Goal: Find specific page/section: Find specific page/section

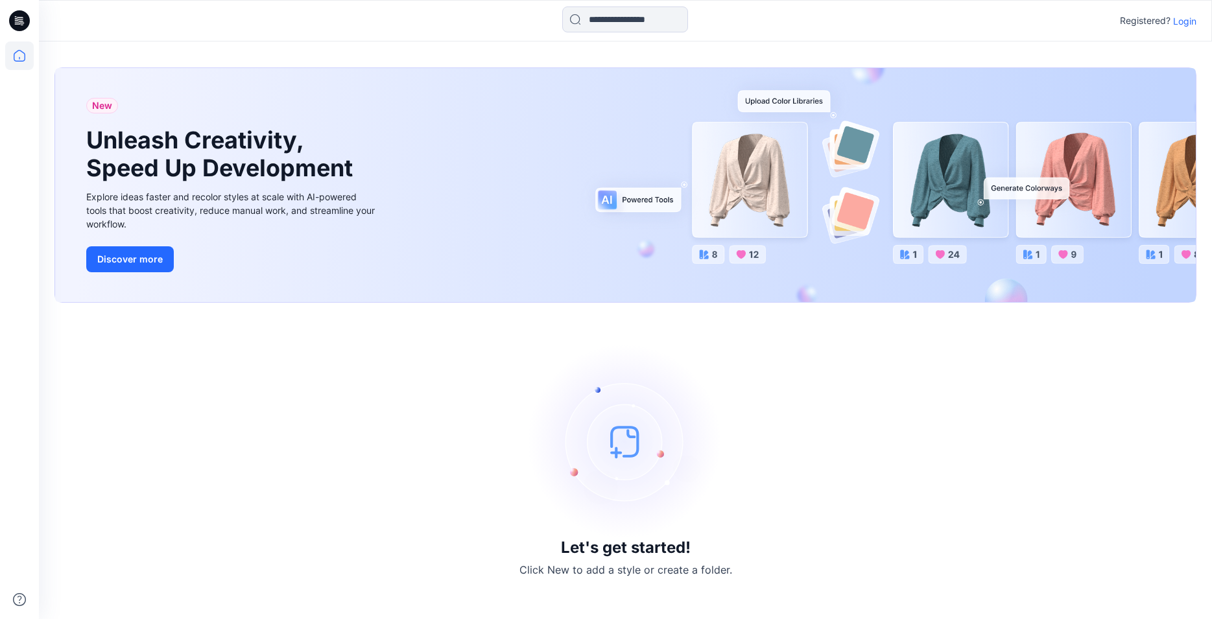
click at [1181, 21] on p "Login" at bounding box center [1184, 21] width 23 height 14
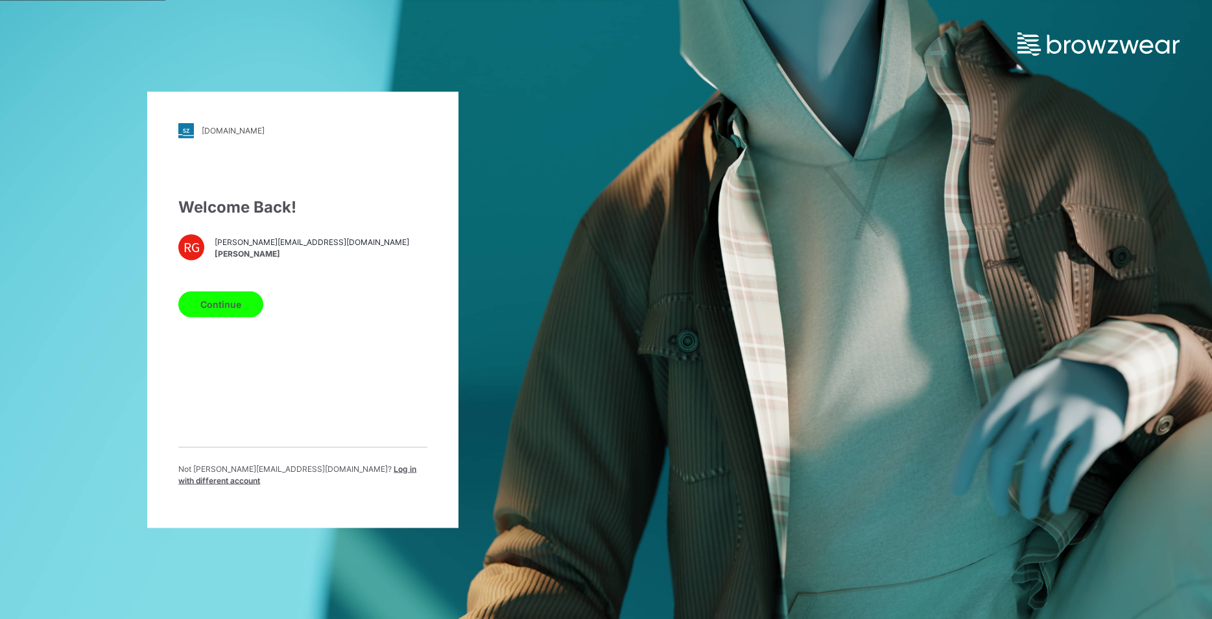
click at [247, 313] on button "Continue" at bounding box center [220, 304] width 85 height 26
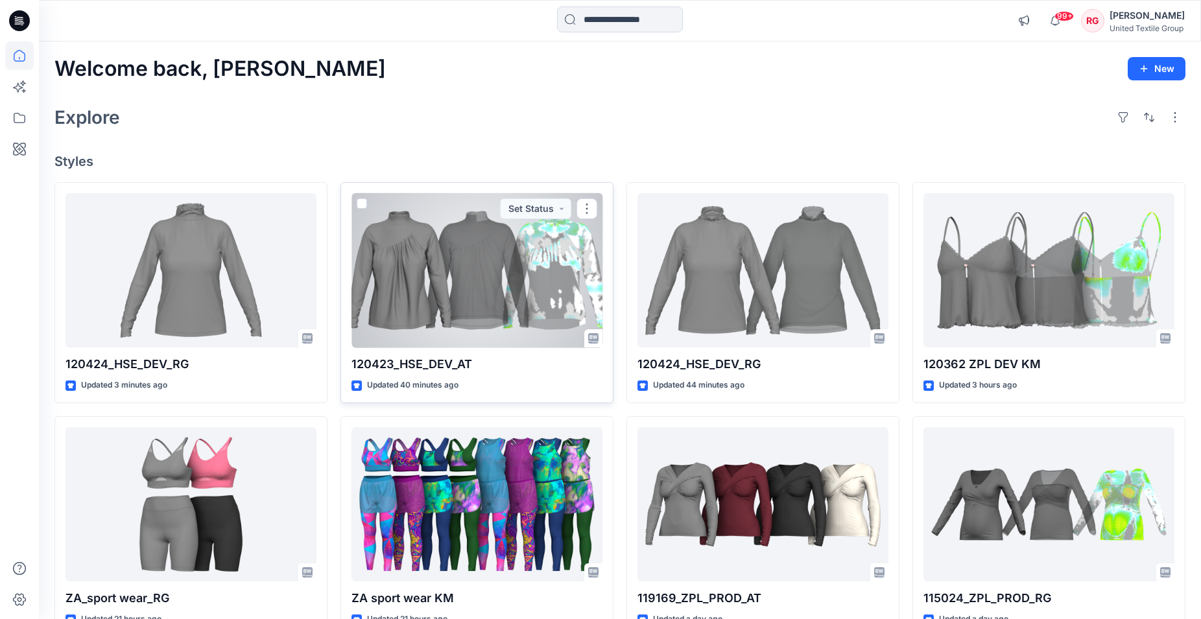
click at [415, 235] on div at bounding box center [476, 270] width 251 height 155
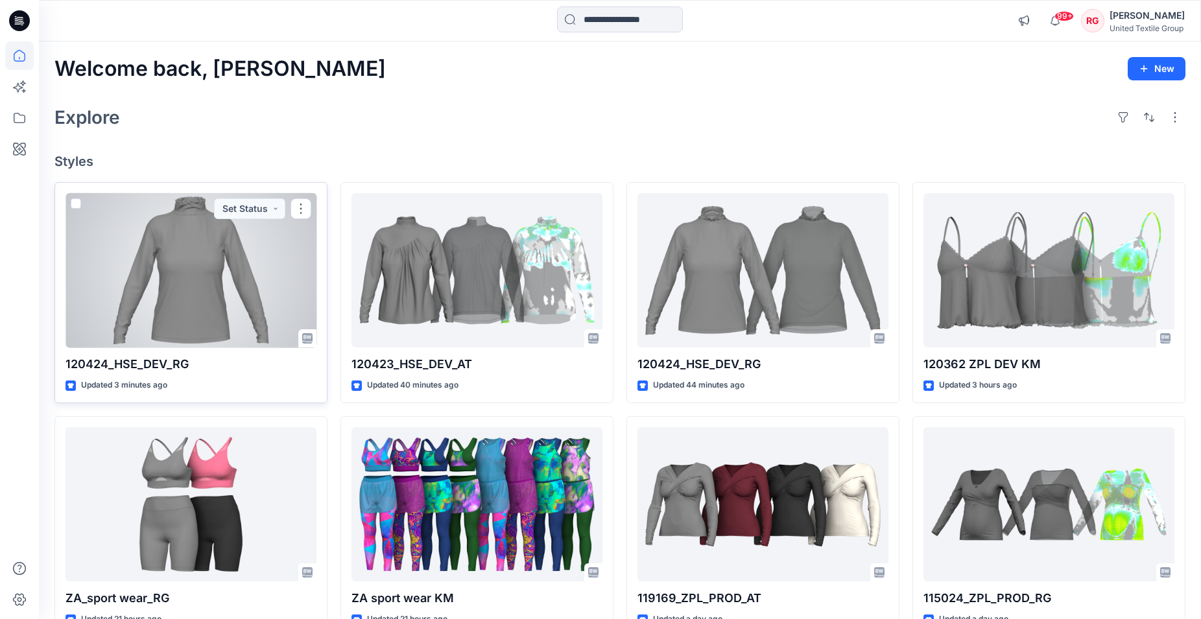
click at [197, 231] on div at bounding box center [190, 270] width 251 height 155
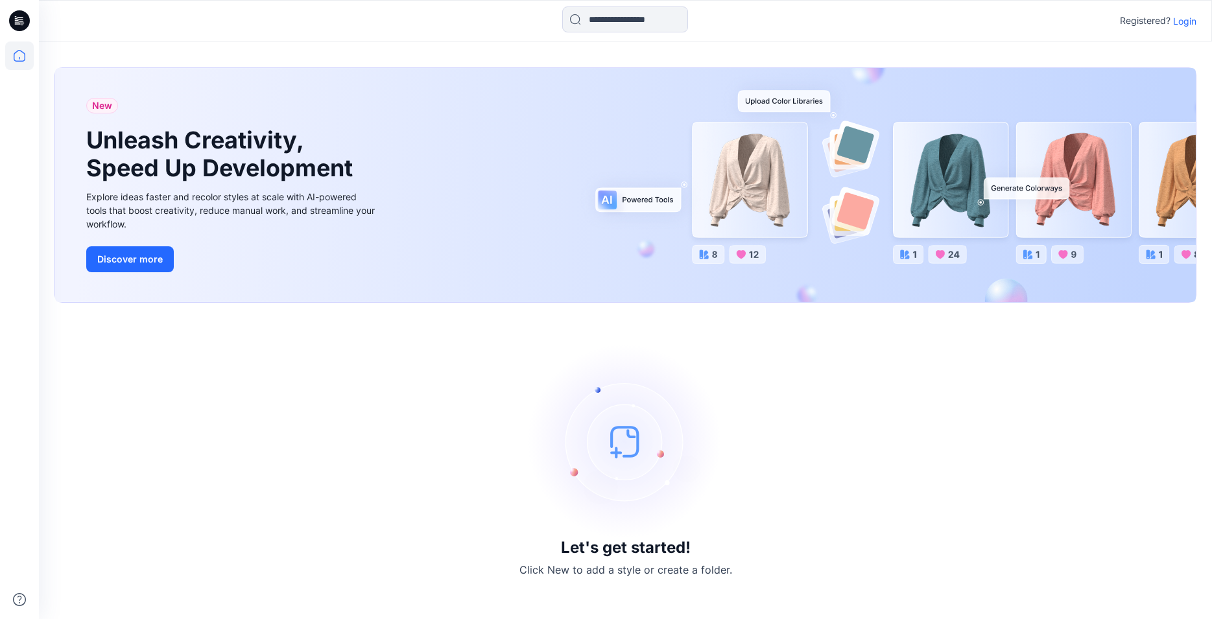
click at [1183, 17] on p "Login" at bounding box center [1184, 21] width 23 height 14
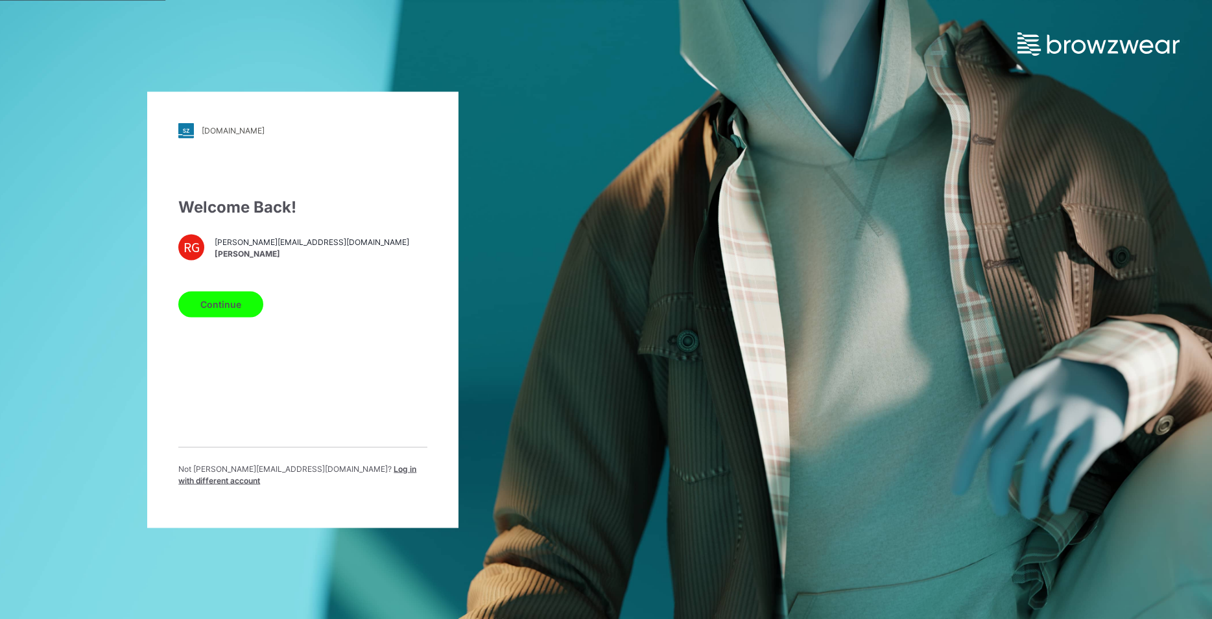
click at [211, 316] on button "Continue" at bounding box center [220, 304] width 85 height 26
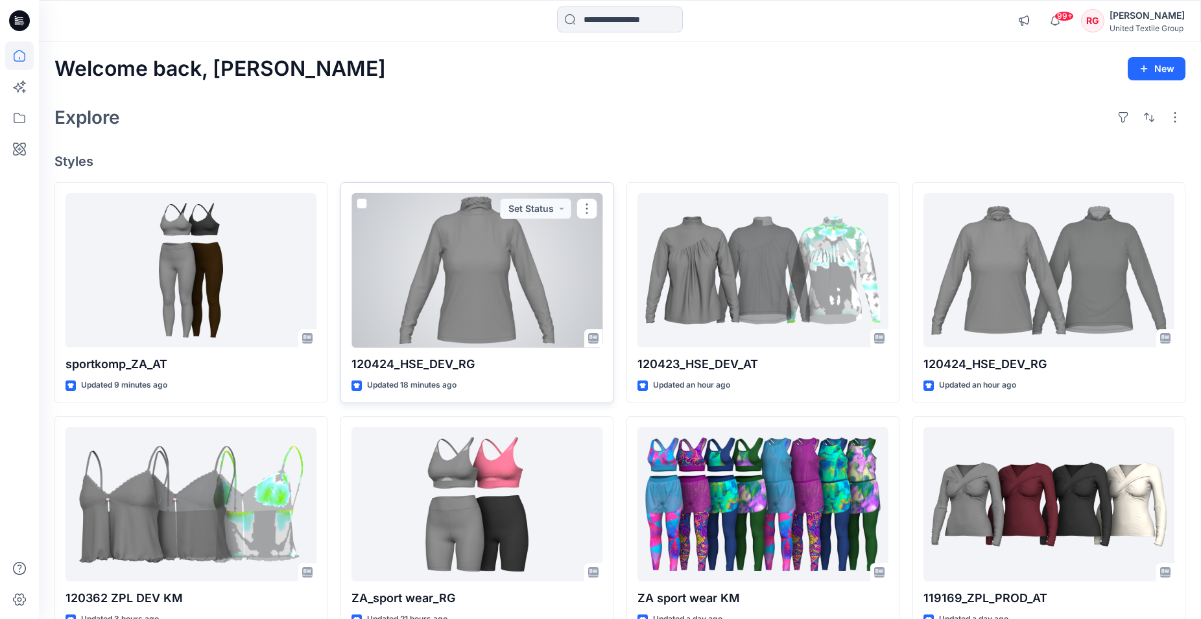
click at [466, 286] on div at bounding box center [476, 270] width 251 height 155
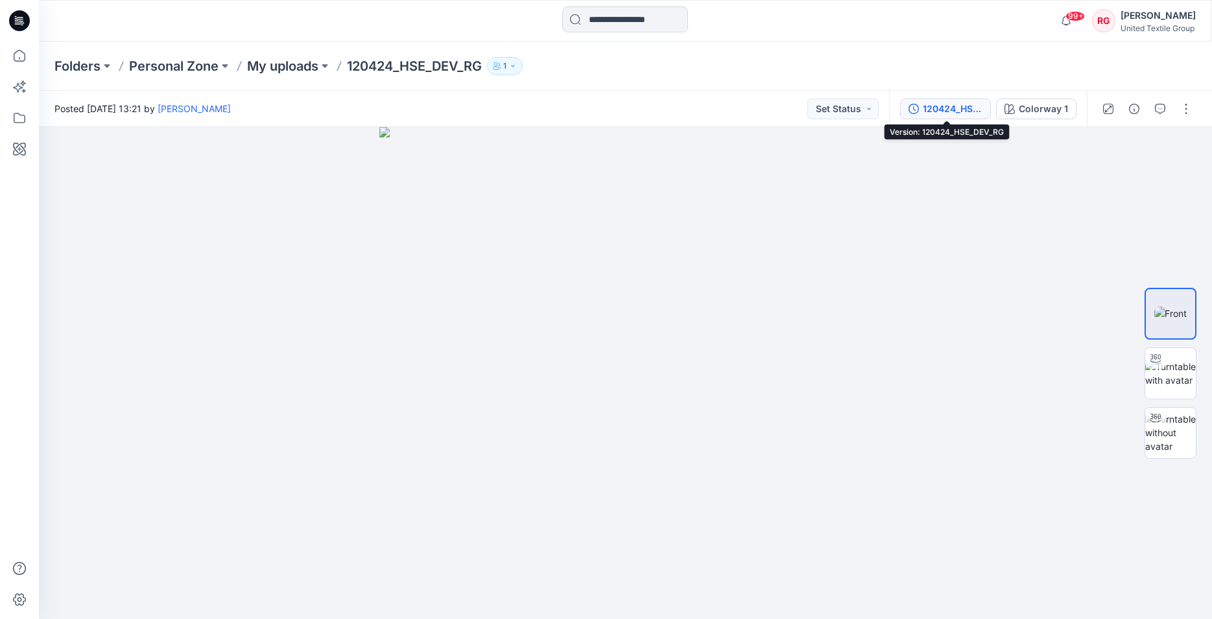
click at [950, 107] on div "120424_HSE_DEV_RG" at bounding box center [953, 109] width 60 height 14
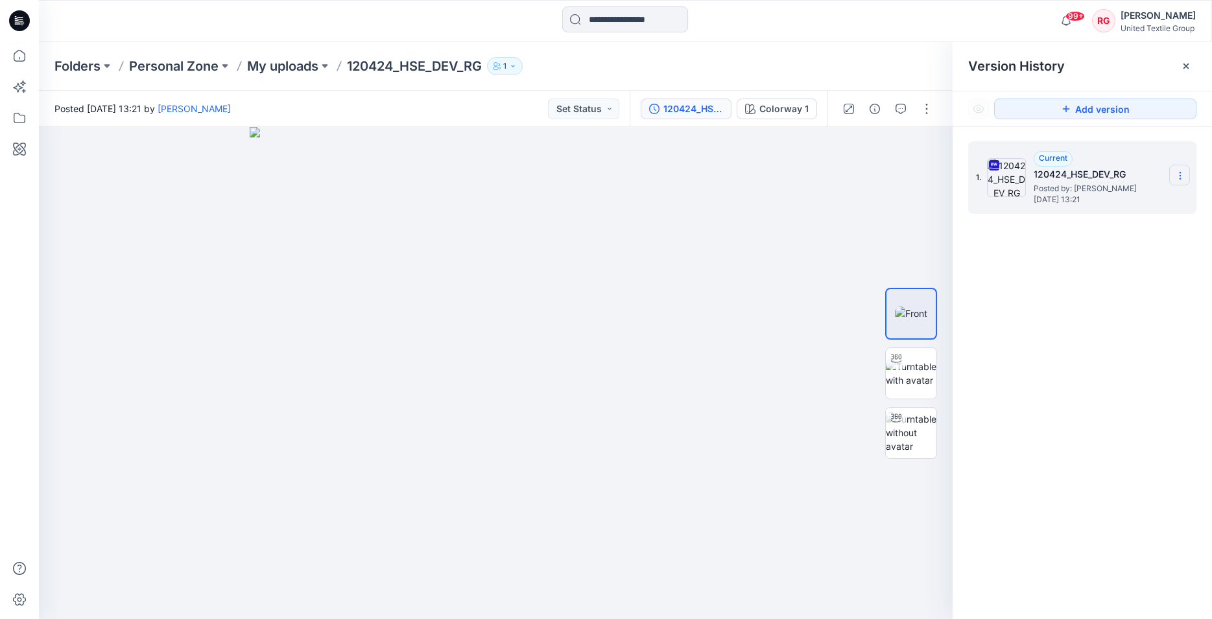
click at [1179, 174] on icon at bounding box center [1180, 176] width 10 height 10
click at [791, 235] on div at bounding box center [496, 373] width 914 height 492
